Goal: Transaction & Acquisition: Book appointment/travel/reservation

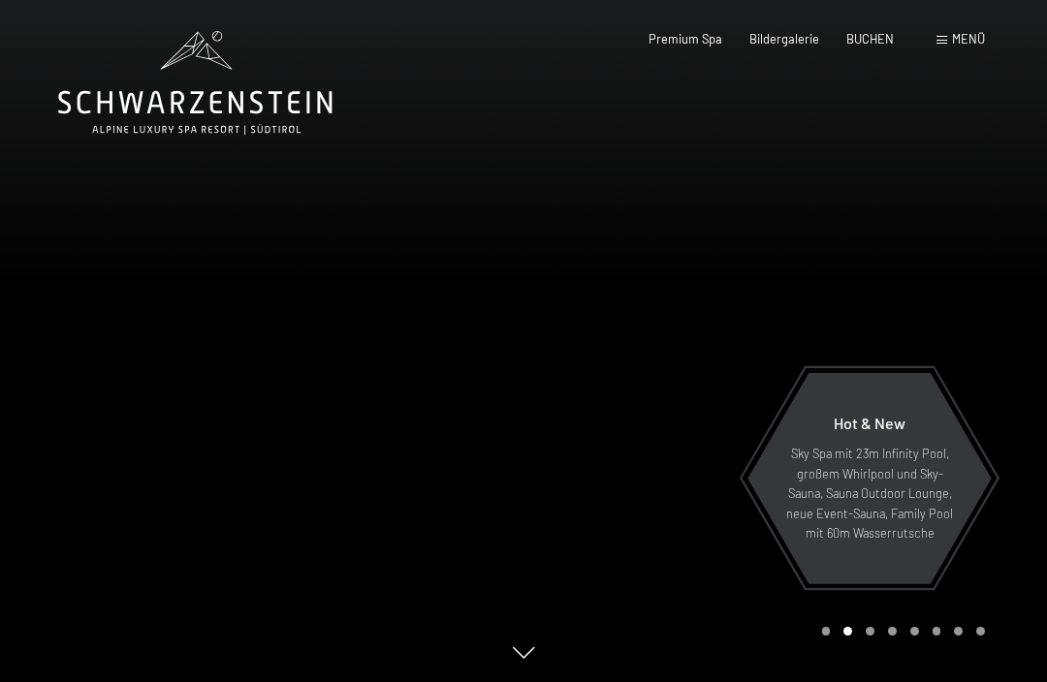
click at [956, 39] on span "Menü" at bounding box center [968, 39] width 33 height 16
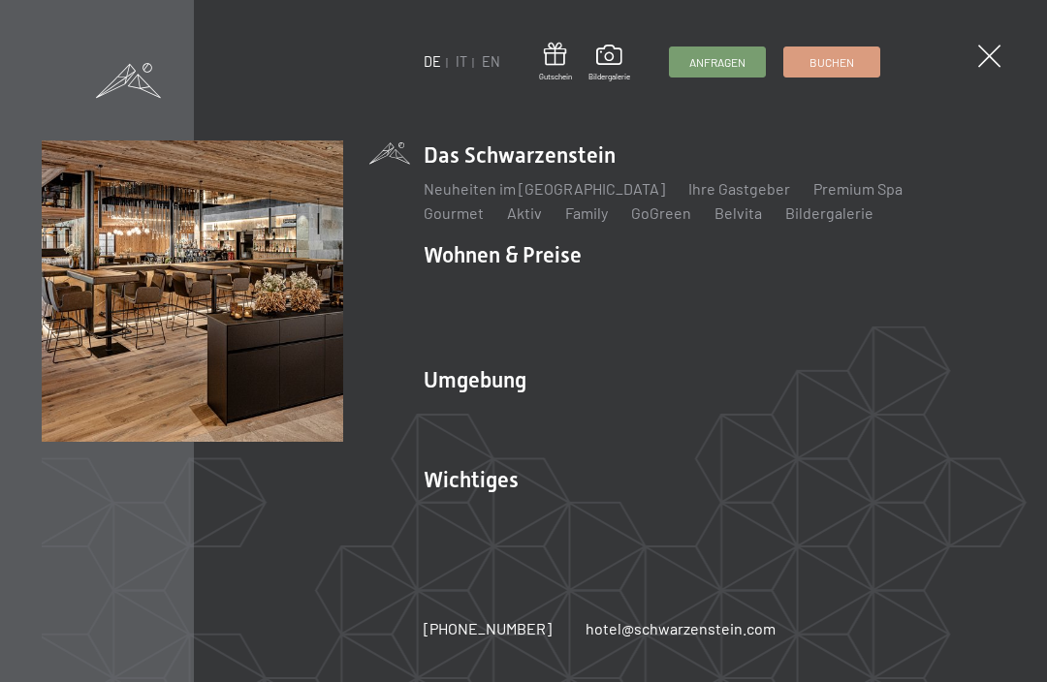
click at [460, 59] on link "IT" at bounding box center [462, 61] width 12 height 16
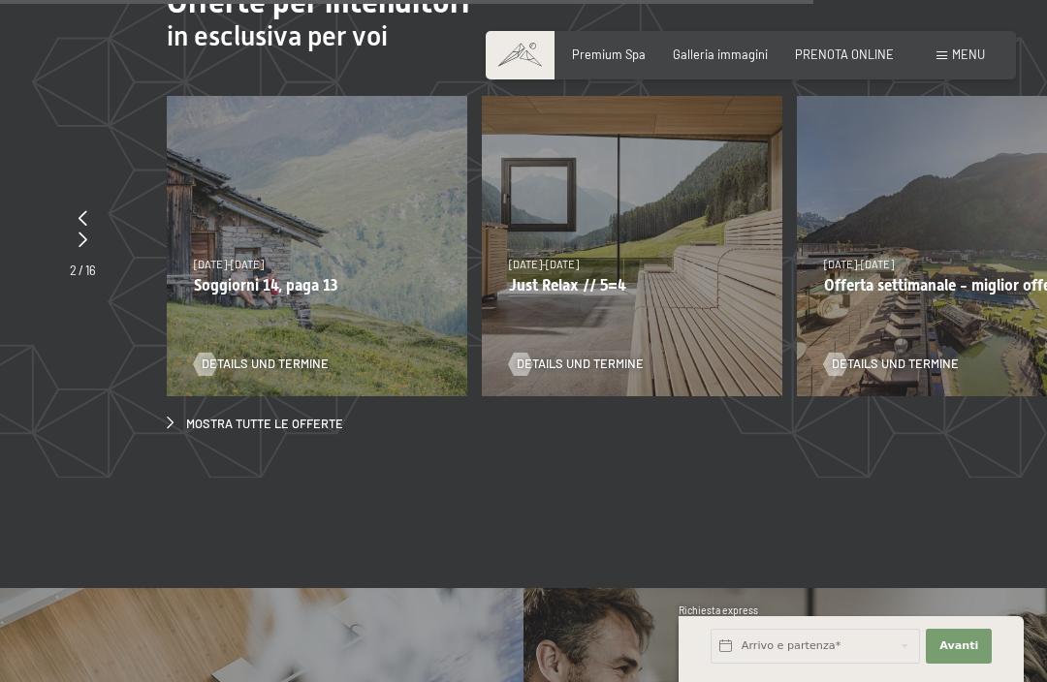
scroll to position [5138, 0]
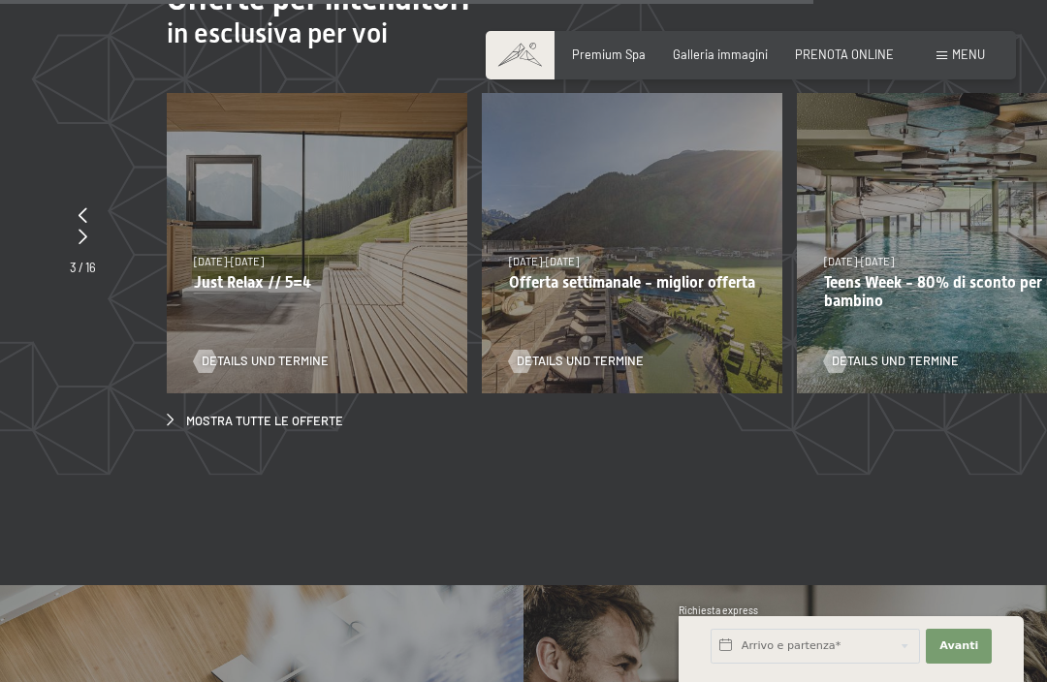
click at [277, 430] on span "Mostra tutte le offerte" at bounding box center [264, 421] width 157 height 17
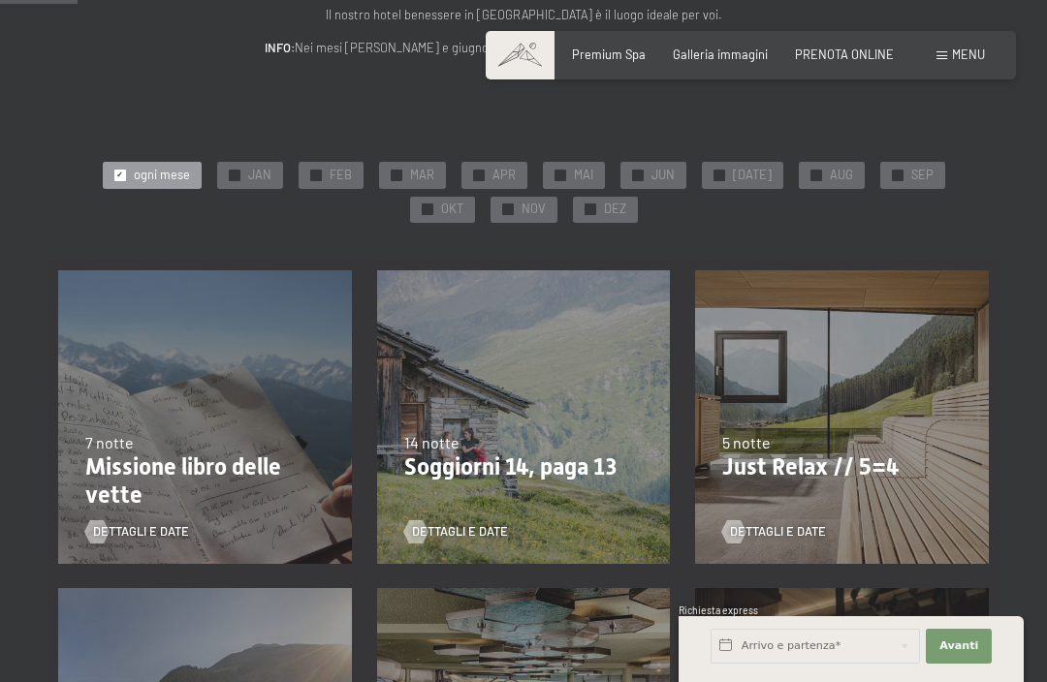
scroll to position [189, 0]
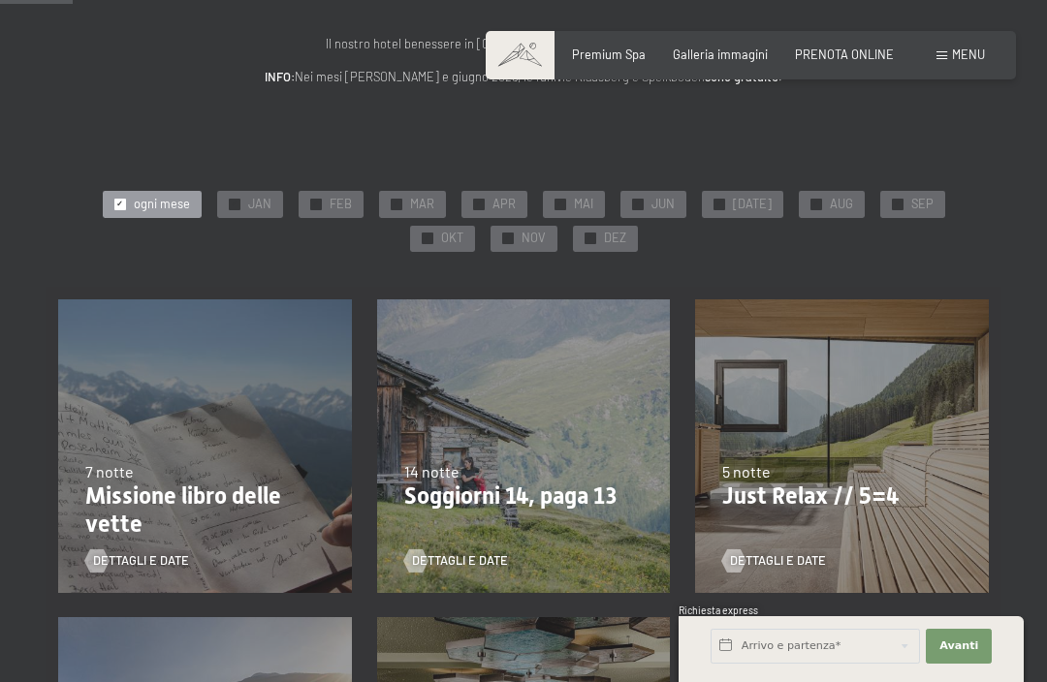
click at [463, 230] on span "OKT" at bounding box center [452, 238] width 22 height 17
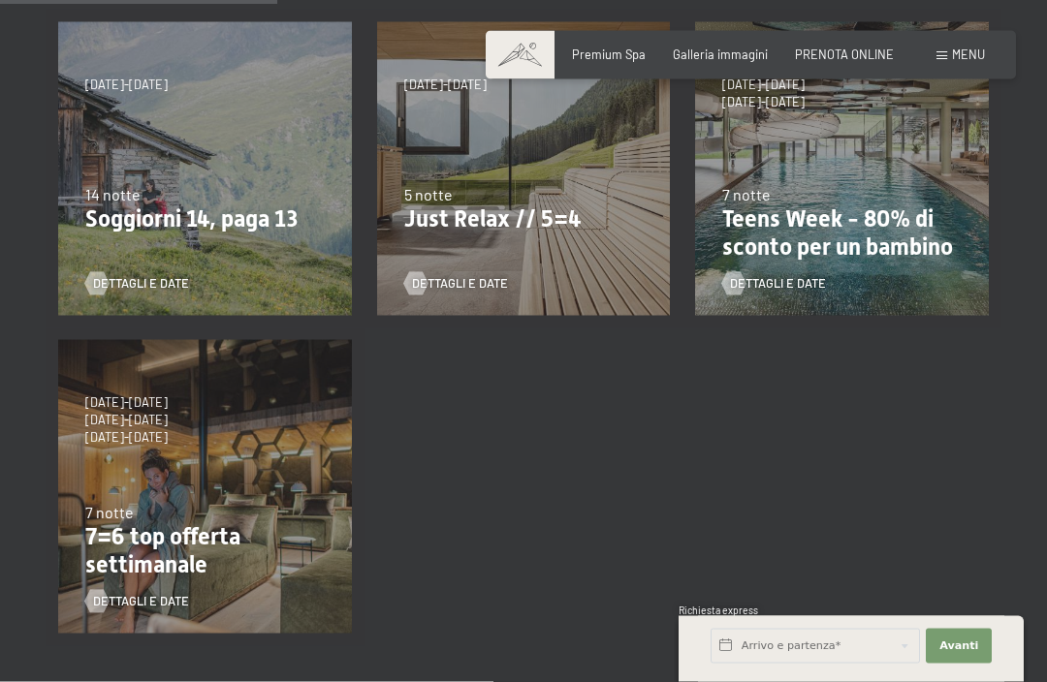
scroll to position [469, 0]
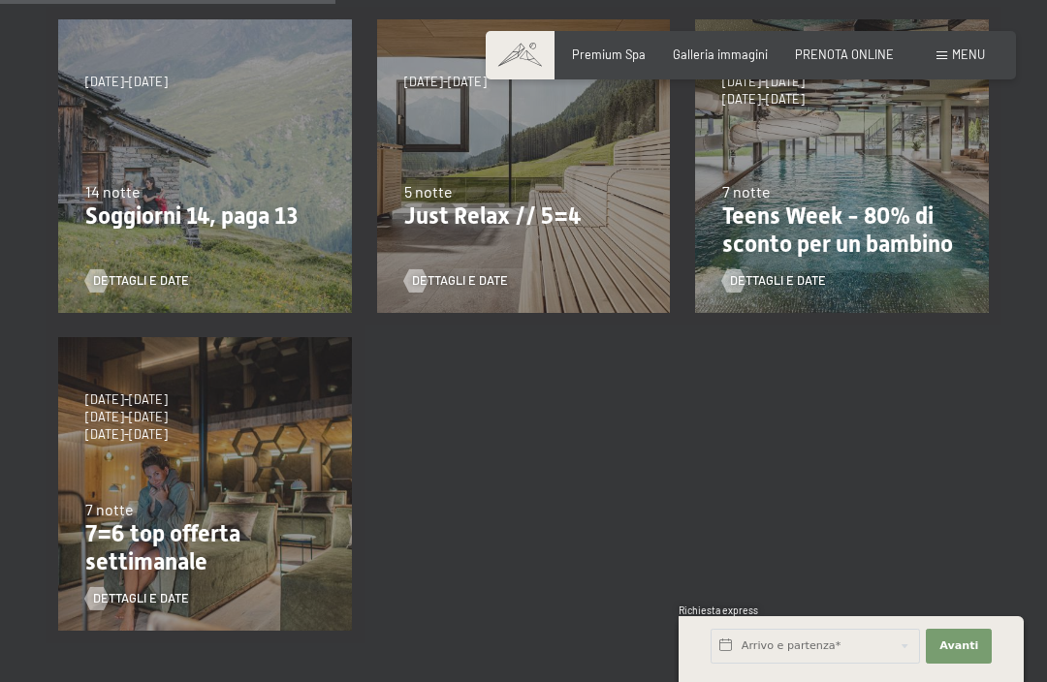
click at [156, 596] on span "Dettagli e Date" at bounding box center [141, 598] width 96 height 17
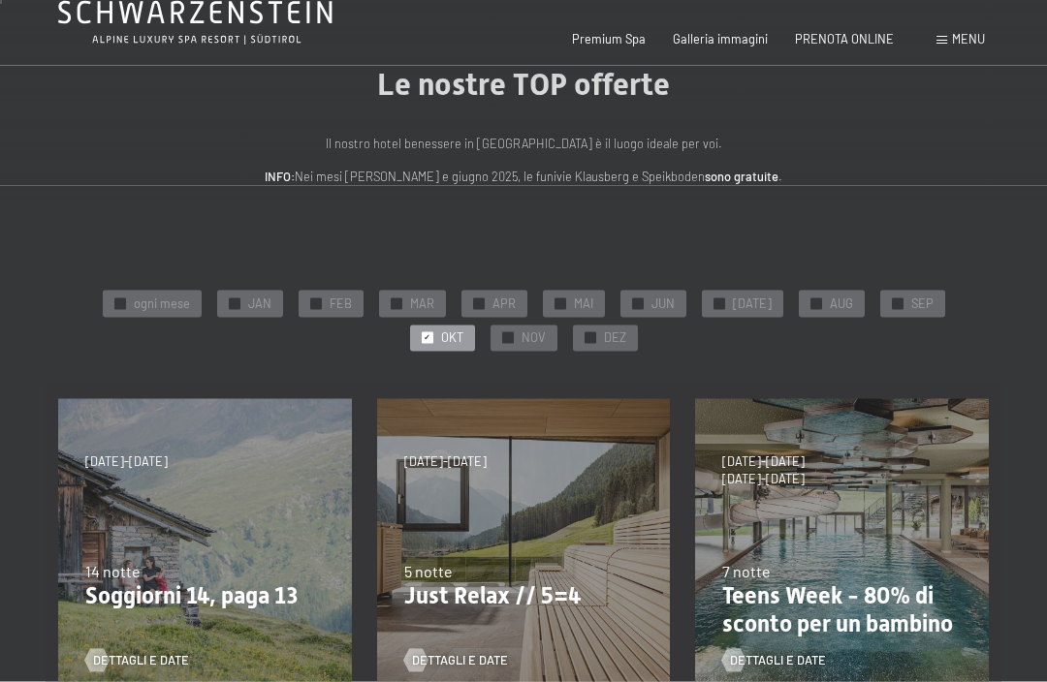
scroll to position [0, 0]
